Goal: Transaction & Acquisition: Purchase product/service

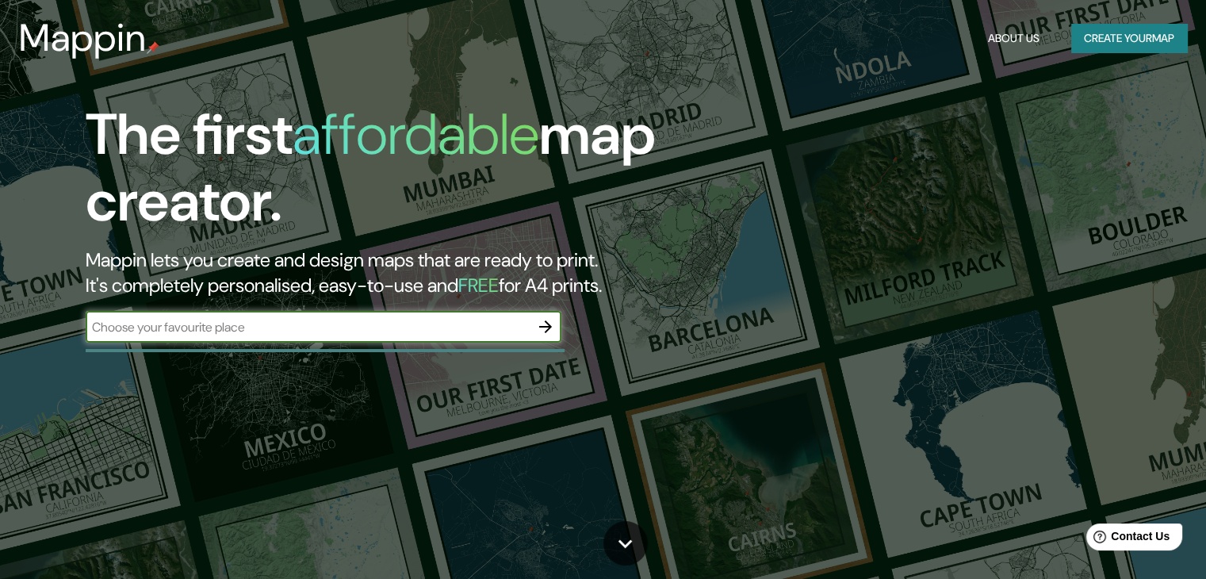
click at [414, 327] on input "text" at bounding box center [308, 327] width 444 height 18
click at [479, 362] on div "The first affordable map creator. Mappin lets you create and design maps that a…" at bounding box center [603, 289] width 1206 height 579
click at [477, 324] on input "text" at bounding box center [308, 327] width 444 height 18
type input "[GEOGRAPHIC_DATA]"
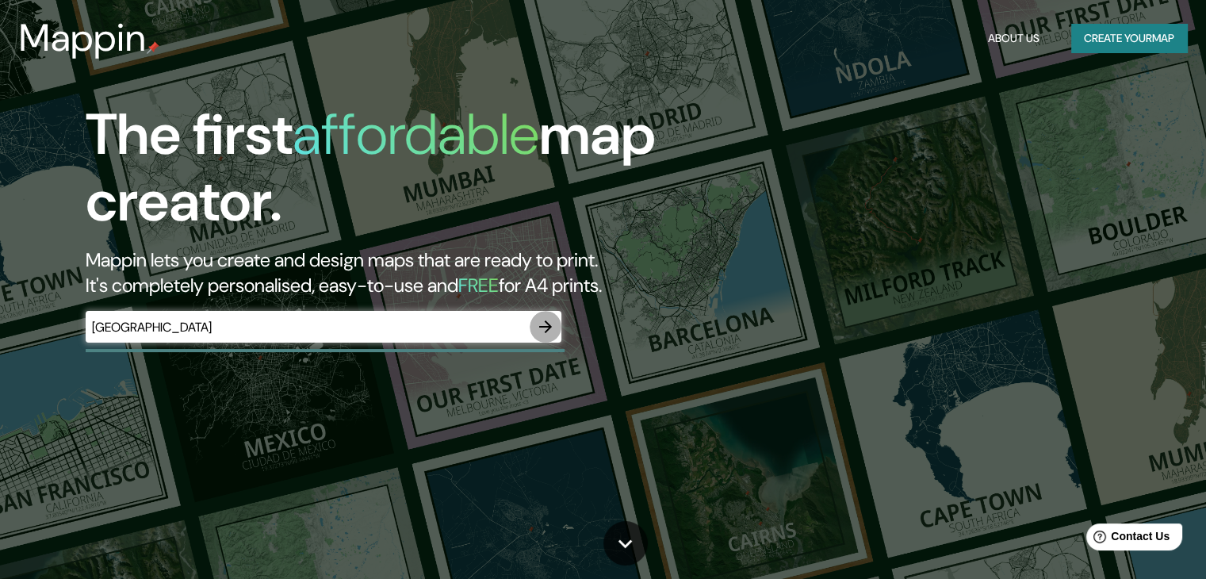
click at [552, 331] on button "button" at bounding box center [546, 327] width 32 height 32
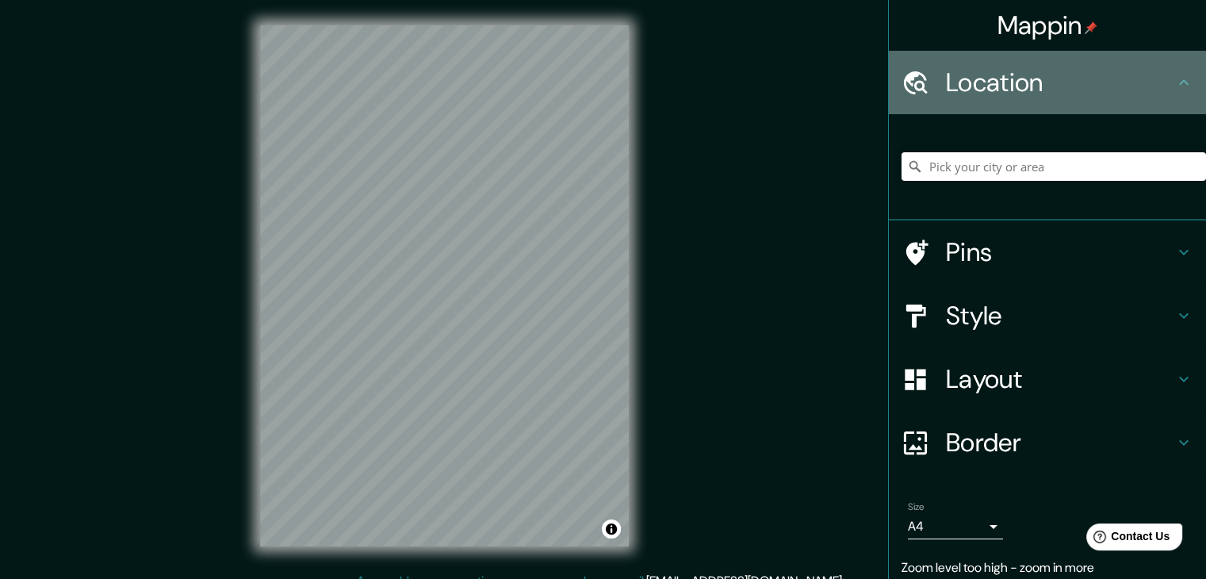
click at [992, 81] on h4 "Location" at bounding box center [1060, 83] width 228 height 32
click at [1161, 79] on h4 "Location" at bounding box center [1060, 83] width 228 height 32
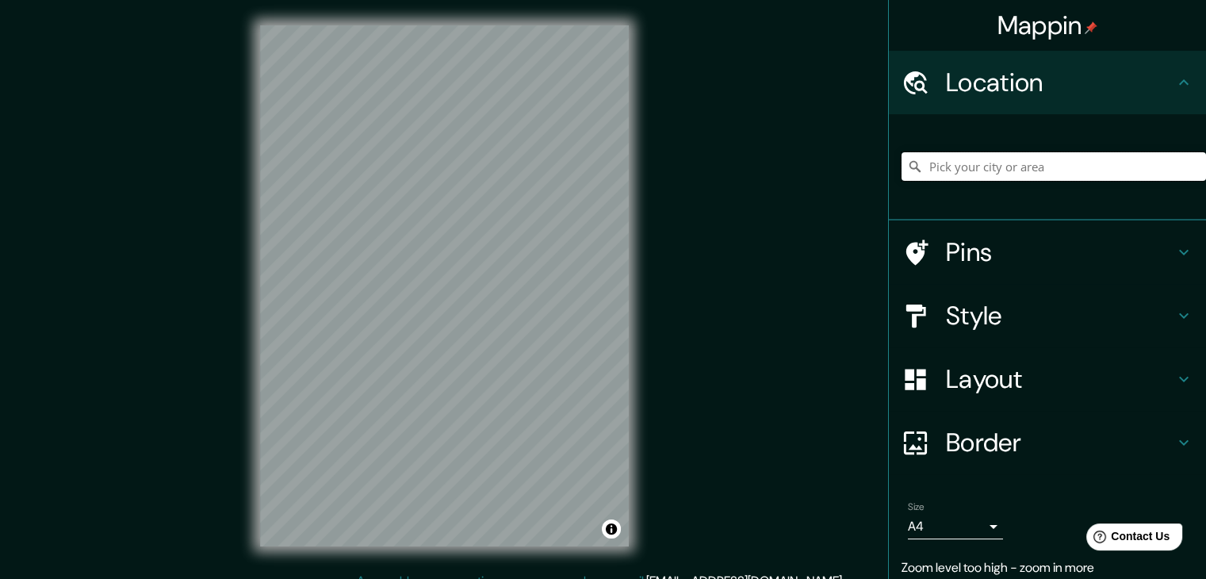
click at [1006, 171] on input "Pick your city or area" at bounding box center [1054, 166] width 305 height 29
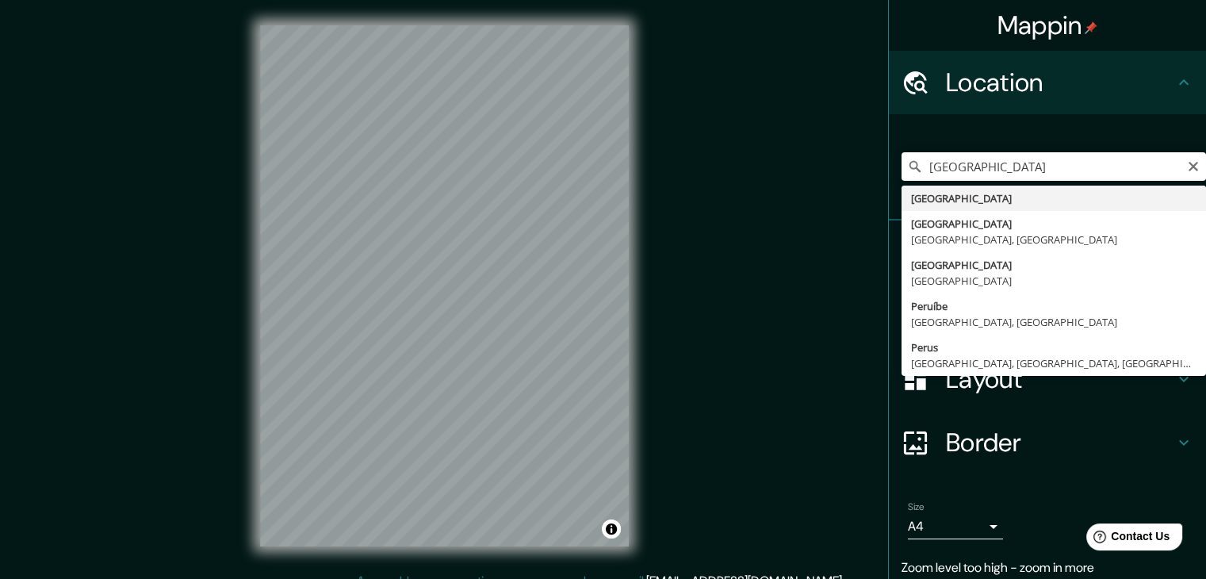
type input "[GEOGRAPHIC_DATA]"
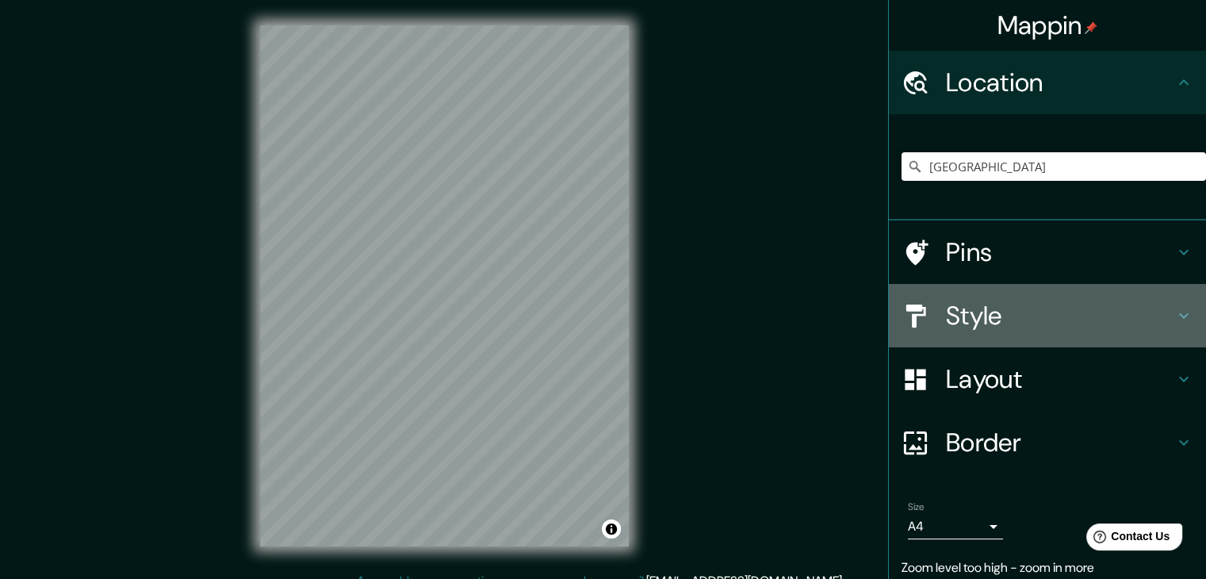
click at [997, 321] on h4 "Style" at bounding box center [1060, 316] width 228 height 32
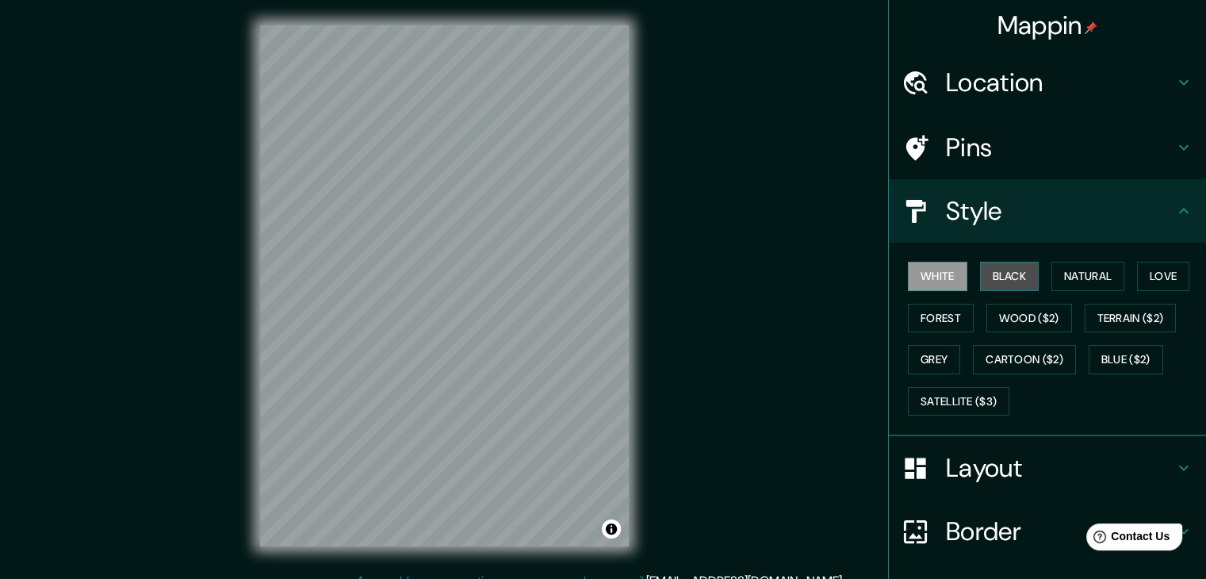
click at [1016, 267] on button "Black" at bounding box center [1009, 276] width 59 height 29
click at [926, 275] on button "White" at bounding box center [937, 276] width 59 height 29
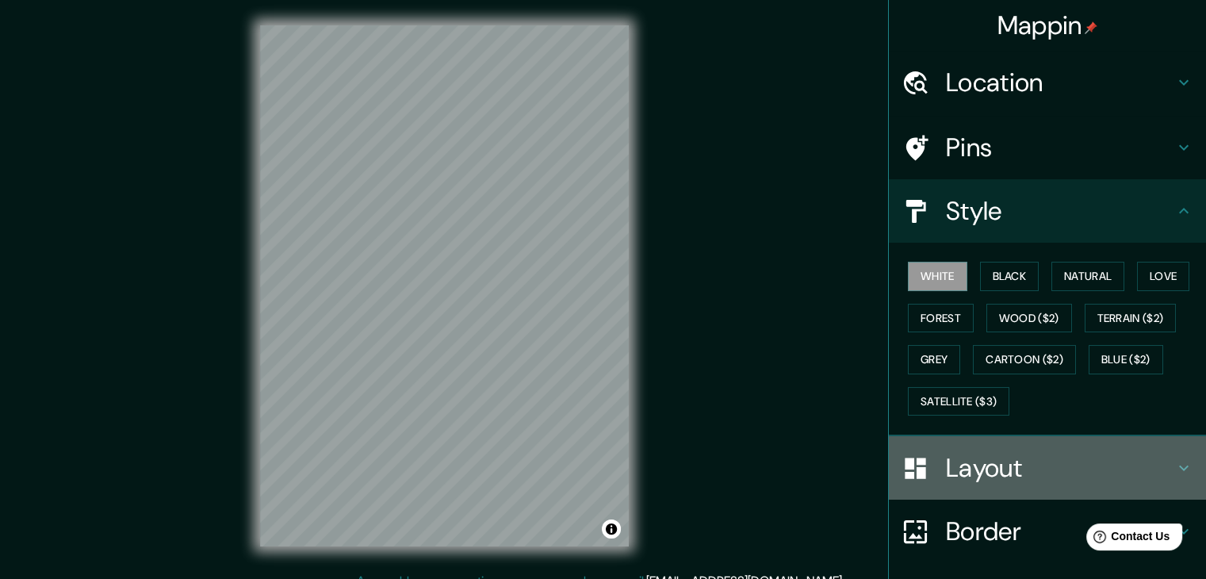
click at [974, 473] on h4 "Layout" at bounding box center [1060, 468] width 228 height 32
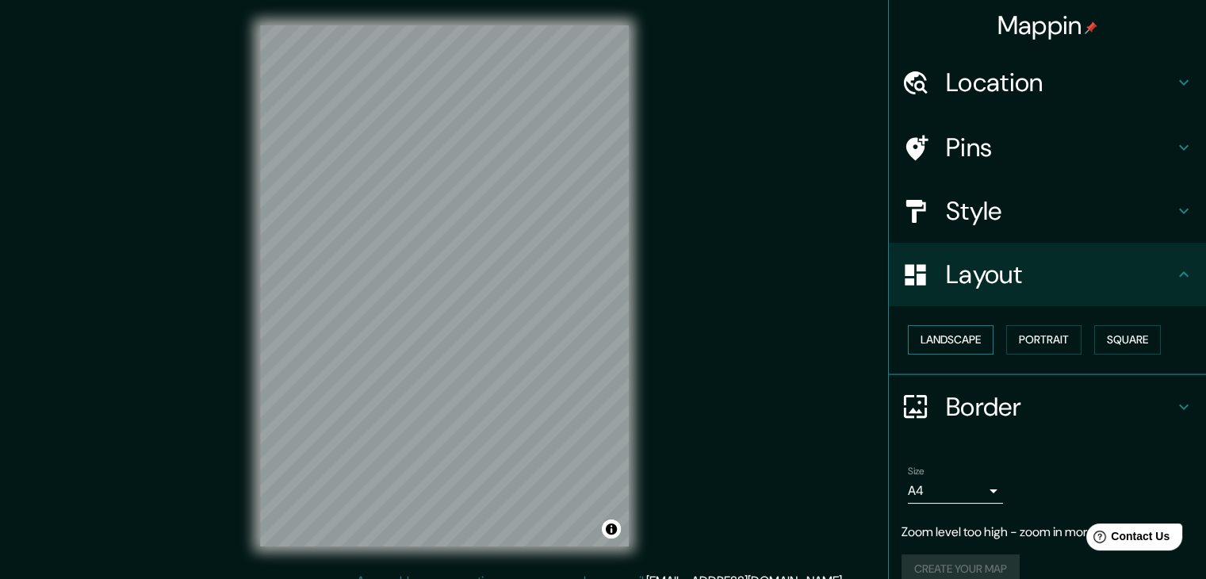
click at [945, 333] on button "Landscape" at bounding box center [951, 339] width 86 height 29
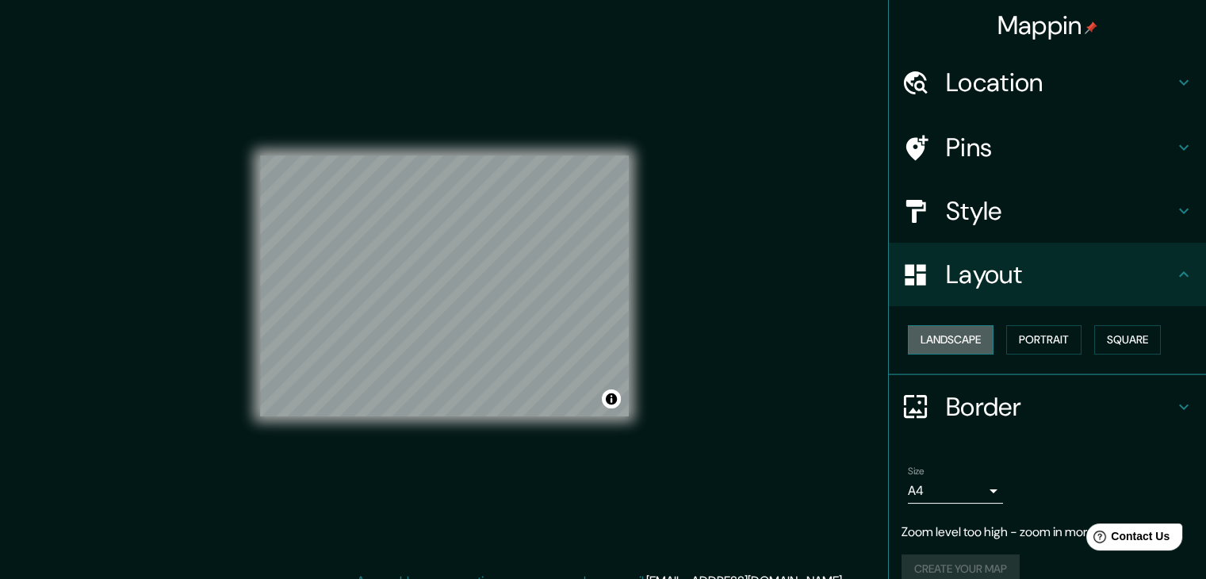
click at [945, 333] on button "Landscape" at bounding box center [951, 339] width 86 height 29
click at [1006, 334] on button "Portrait" at bounding box center [1043, 339] width 75 height 29
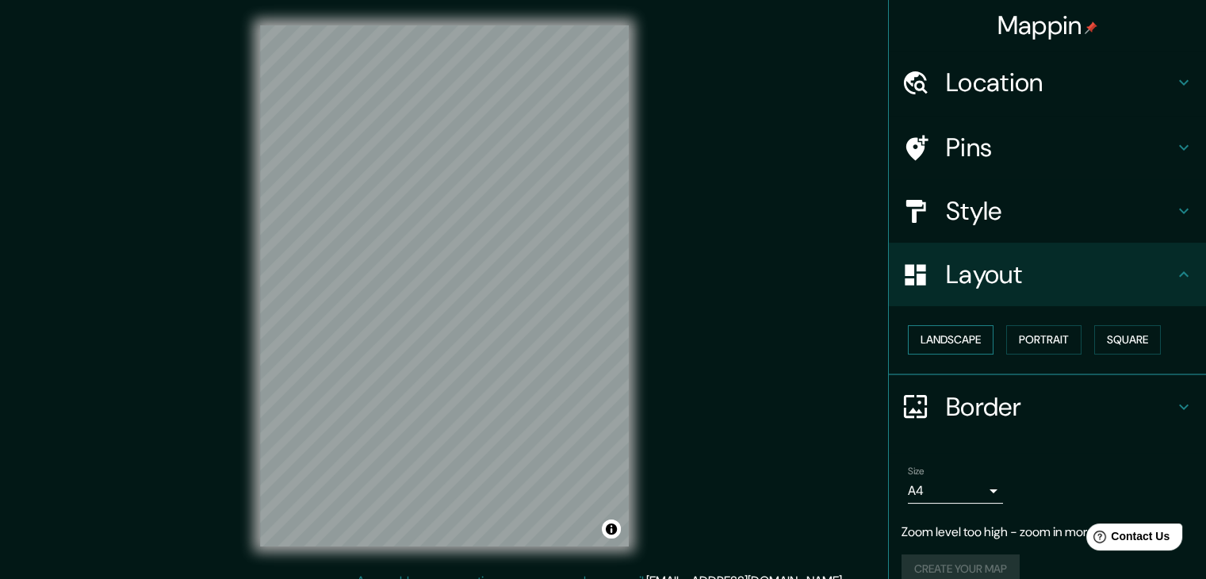
click at [932, 344] on button "Landscape" at bounding box center [951, 339] width 86 height 29
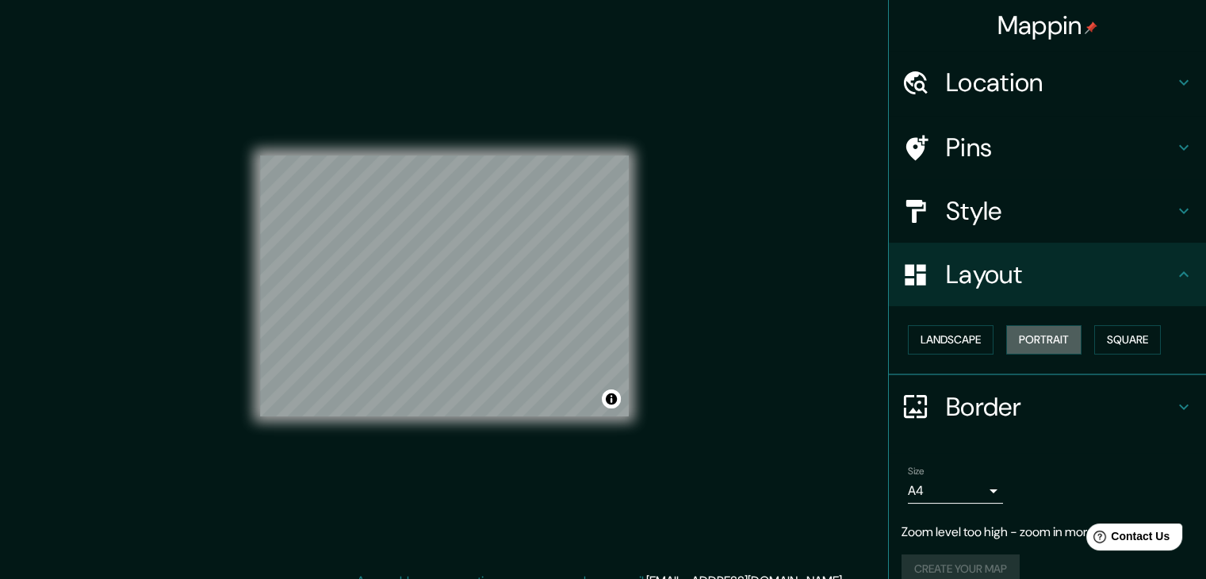
drag, startPoint x: 1032, startPoint y: 348, endPoint x: 1031, endPoint y: 280, distance: 68.2
click at [1033, 348] on button "Portrait" at bounding box center [1043, 339] width 75 height 29
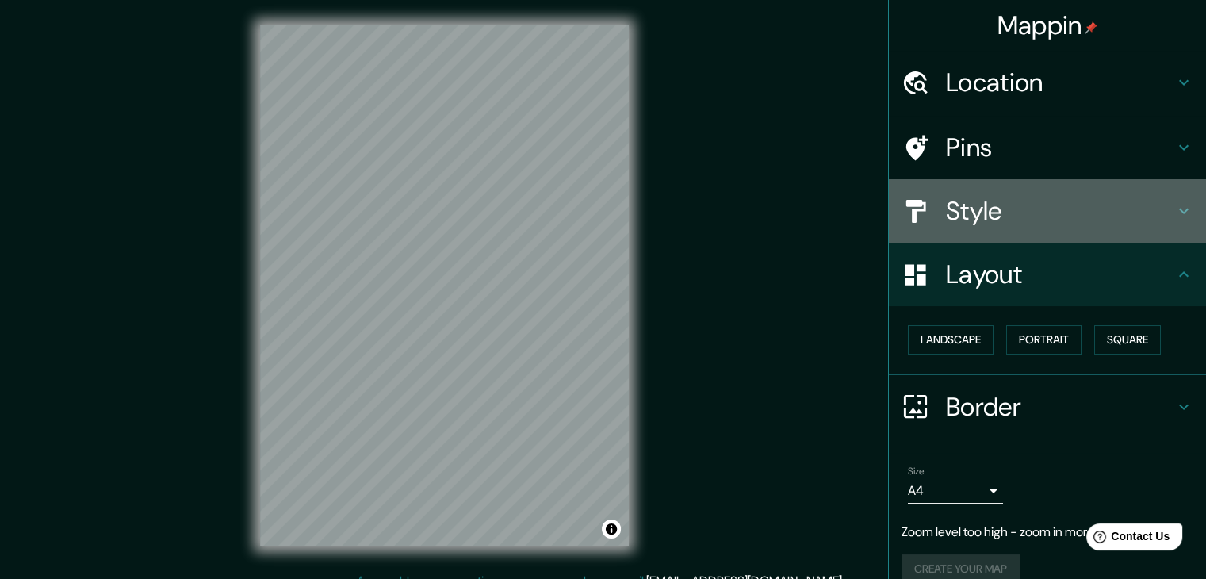
click at [1018, 213] on h4 "Style" at bounding box center [1060, 211] width 228 height 32
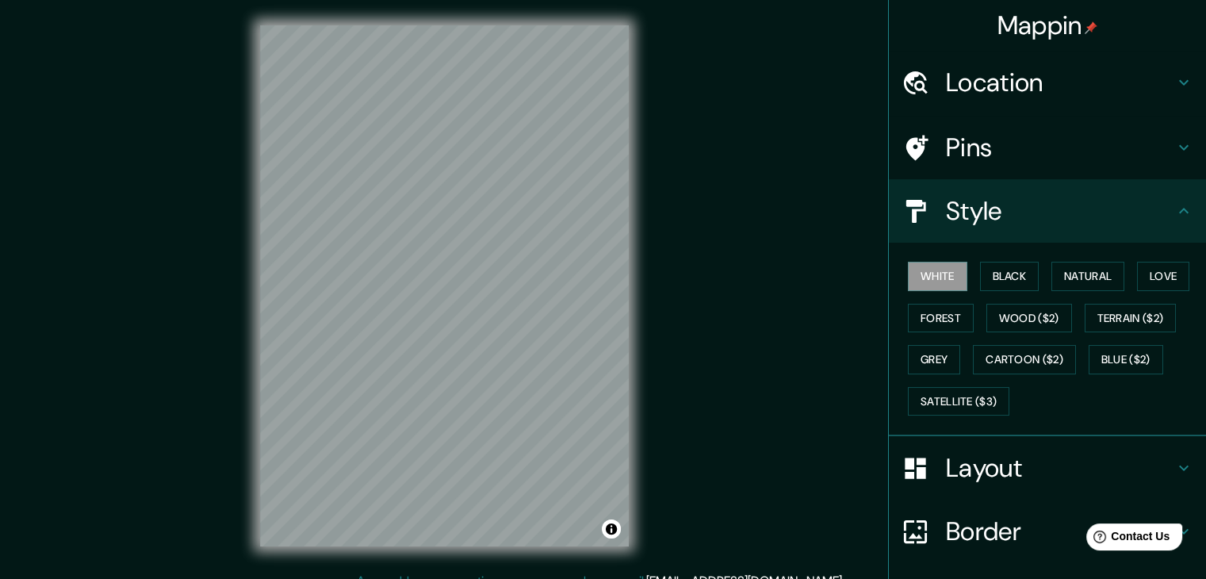
click at [996, 134] on h4 "Pins" at bounding box center [1060, 148] width 228 height 32
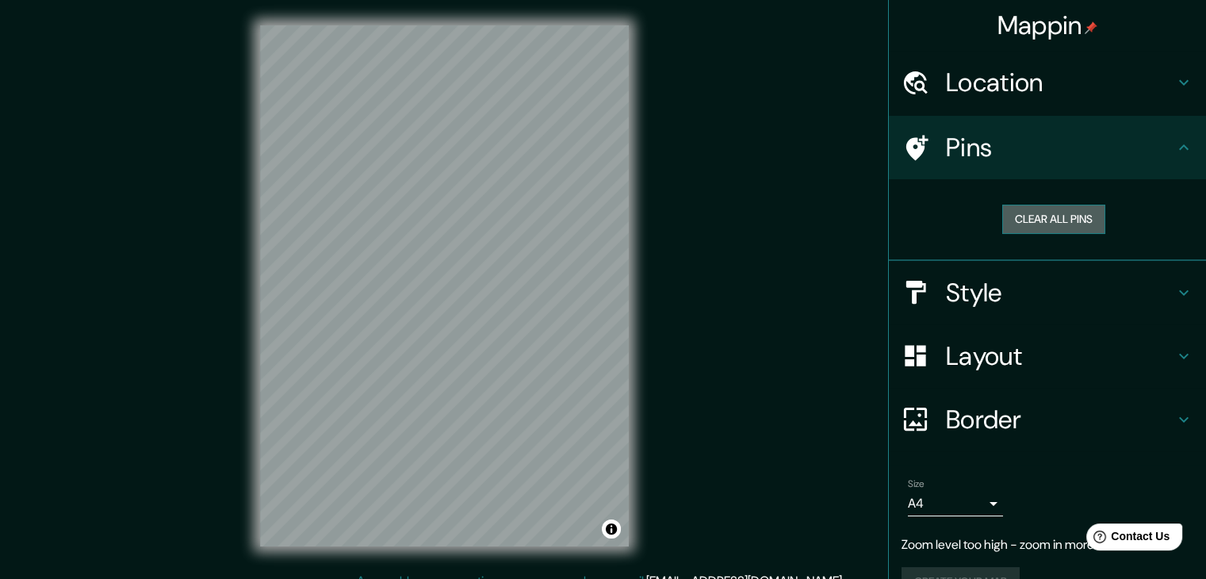
click at [1015, 225] on button "Clear all pins" at bounding box center [1054, 219] width 103 height 29
click at [1063, 218] on button "Clear all pins" at bounding box center [1054, 219] width 103 height 29
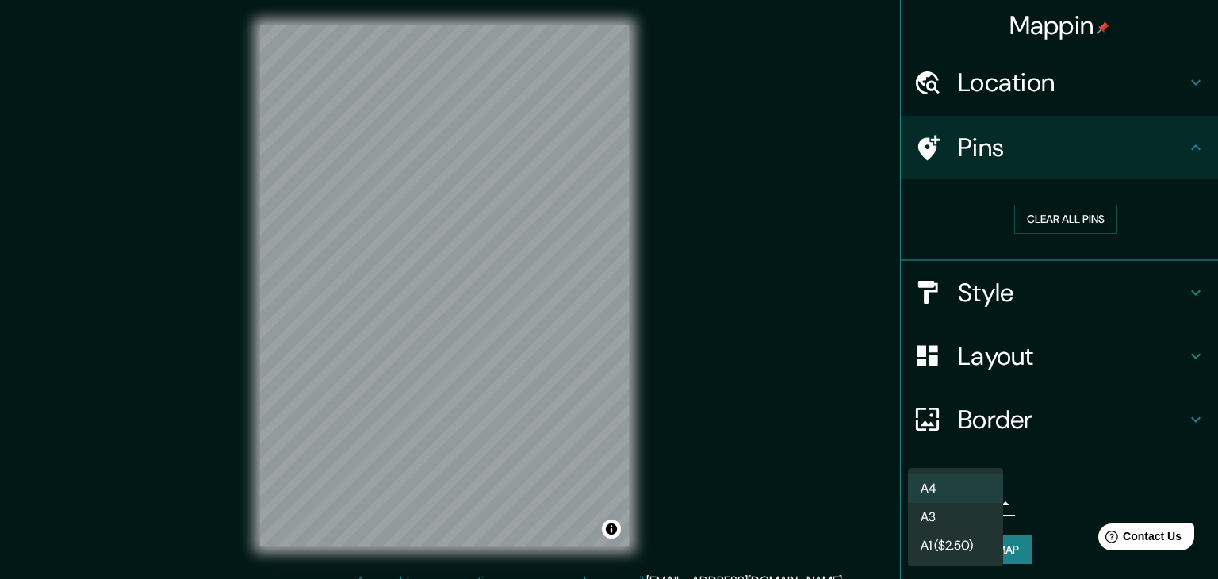
click at [980, 499] on body "Mappin Location [GEOGRAPHIC_DATA] Pins Clear all pins Style Layout Border Choos…" at bounding box center [609, 289] width 1218 height 579
click at [977, 486] on li "A4" at bounding box center [955, 488] width 95 height 29
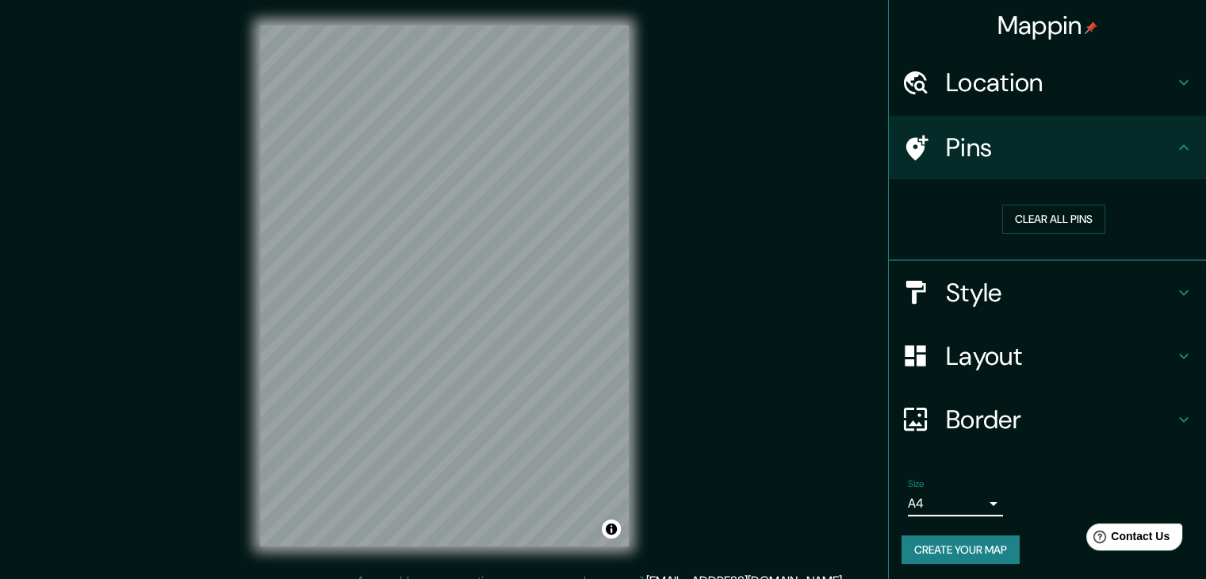
click at [974, 445] on div "Border" at bounding box center [1047, 419] width 317 height 63
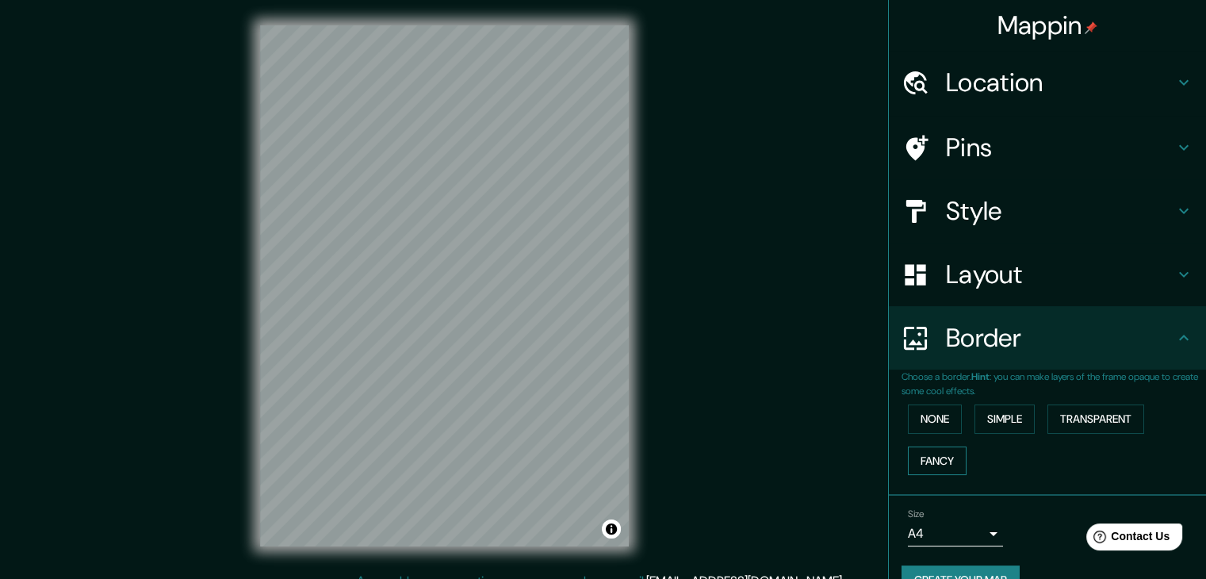
click at [931, 463] on button "Fancy" at bounding box center [937, 461] width 59 height 29
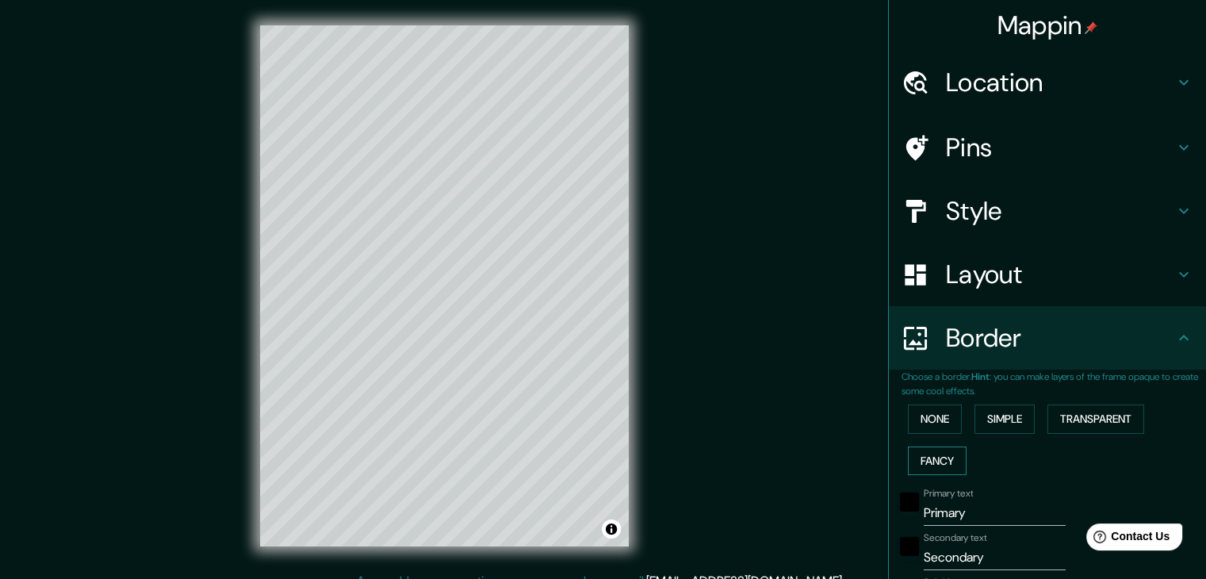
click at [930, 464] on button "Fancy" at bounding box center [937, 461] width 59 height 29
type input "37"
type input "19"
click at [921, 420] on button "None" at bounding box center [935, 418] width 54 height 29
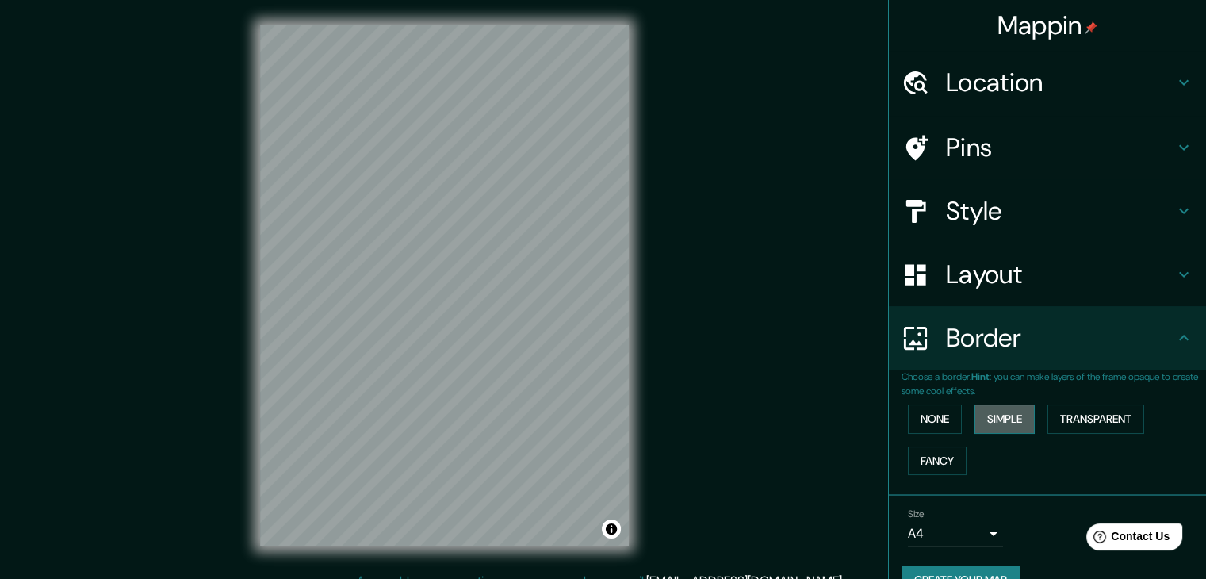
click at [975, 417] on button "Simple" at bounding box center [1005, 418] width 60 height 29
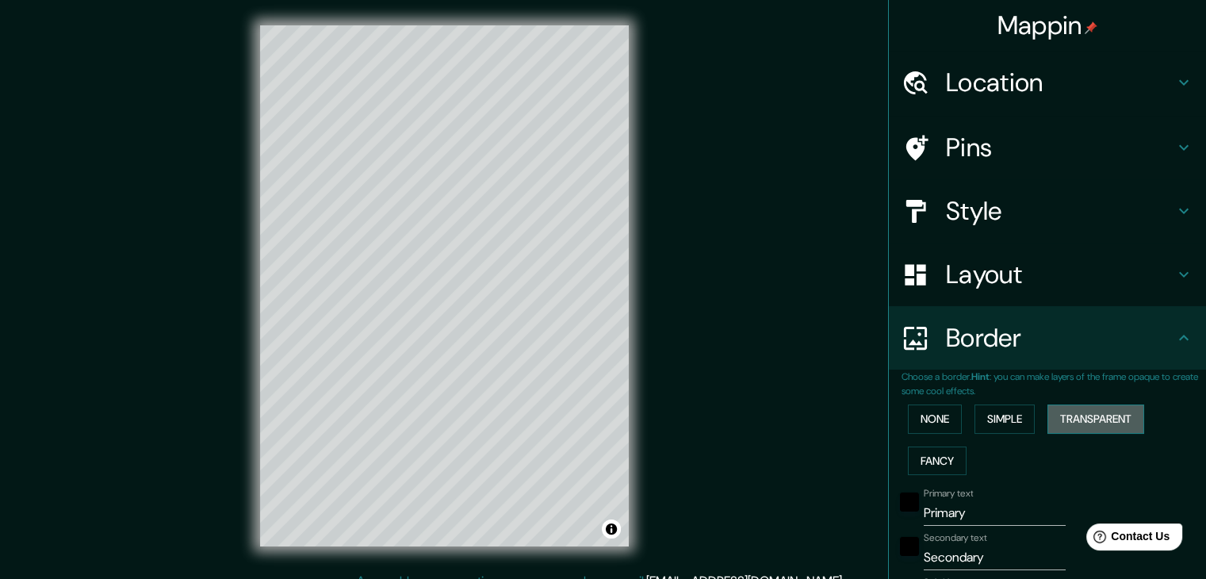
click at [1056, 418] on button "Transparent" at bounding box center [1096, 418] width 97 height 29
click at [924, 414] on button "None" at bounding box center [935, 418] width 54 height 29
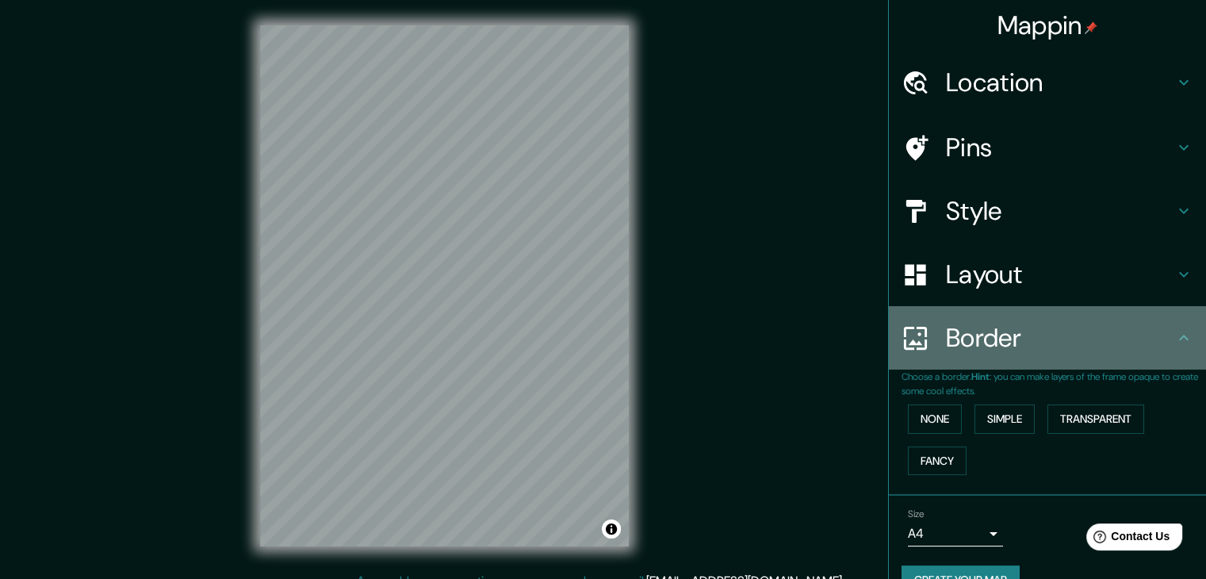
click at [971, 354] on div "Border" at bounding box center [1047, 337] width 317 height 63
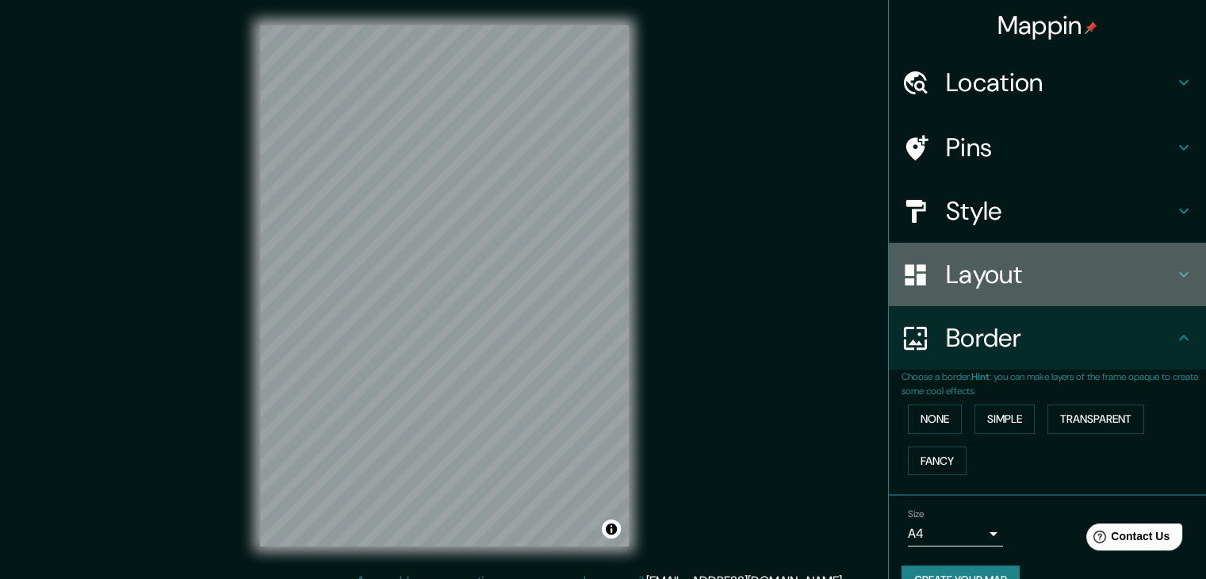
click at [991, 296] on div "Layout" at bounding box center [1047, 274] width 317 height 63
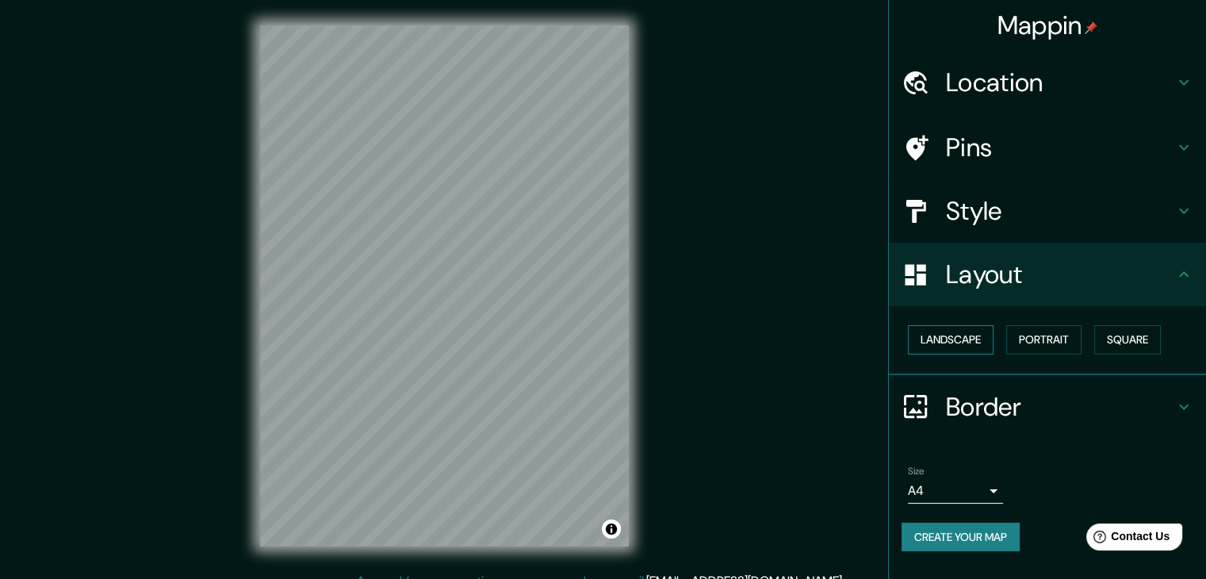
click at [941, 340] on button "Landscape" at bounding box center [951, 339] width 86 height 29
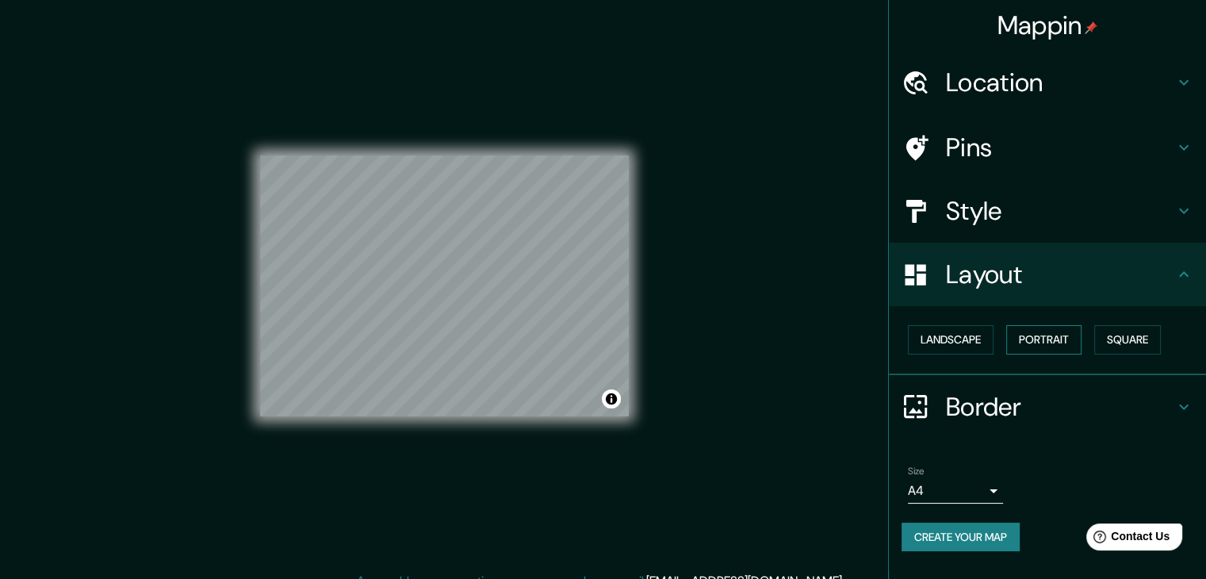
click at [1060, 332] on button "Portrait" at bounding box center [1043, 339] width 75 height 29
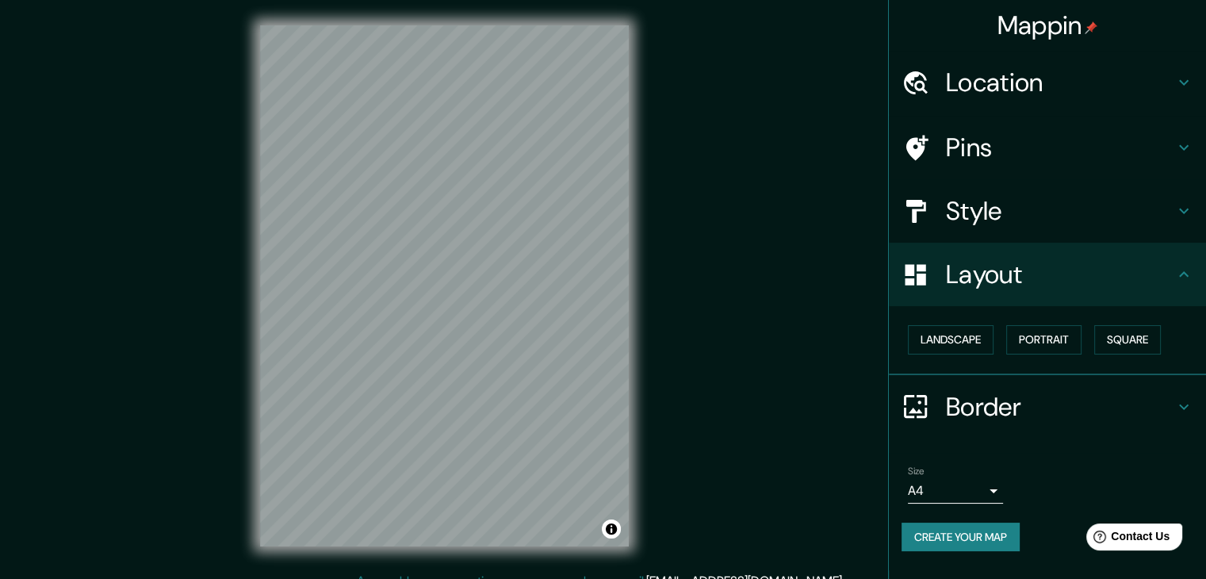
scroll to position [18, 0]
